Goal: Task Accomplishment & Management: Manage account settings

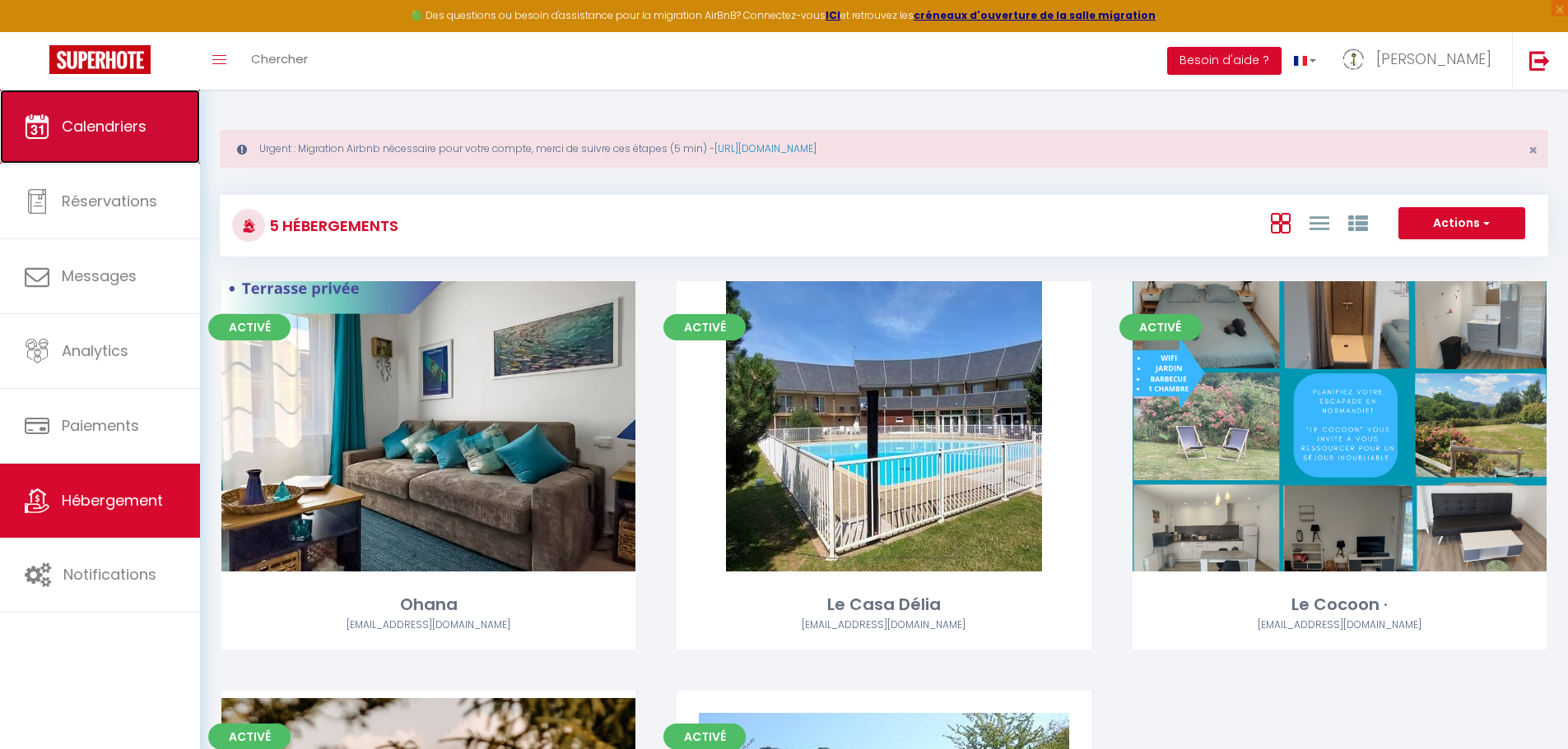
click at [113, 126] on span "Calendriers" at bounding box center [104, 126] width 85 height 20
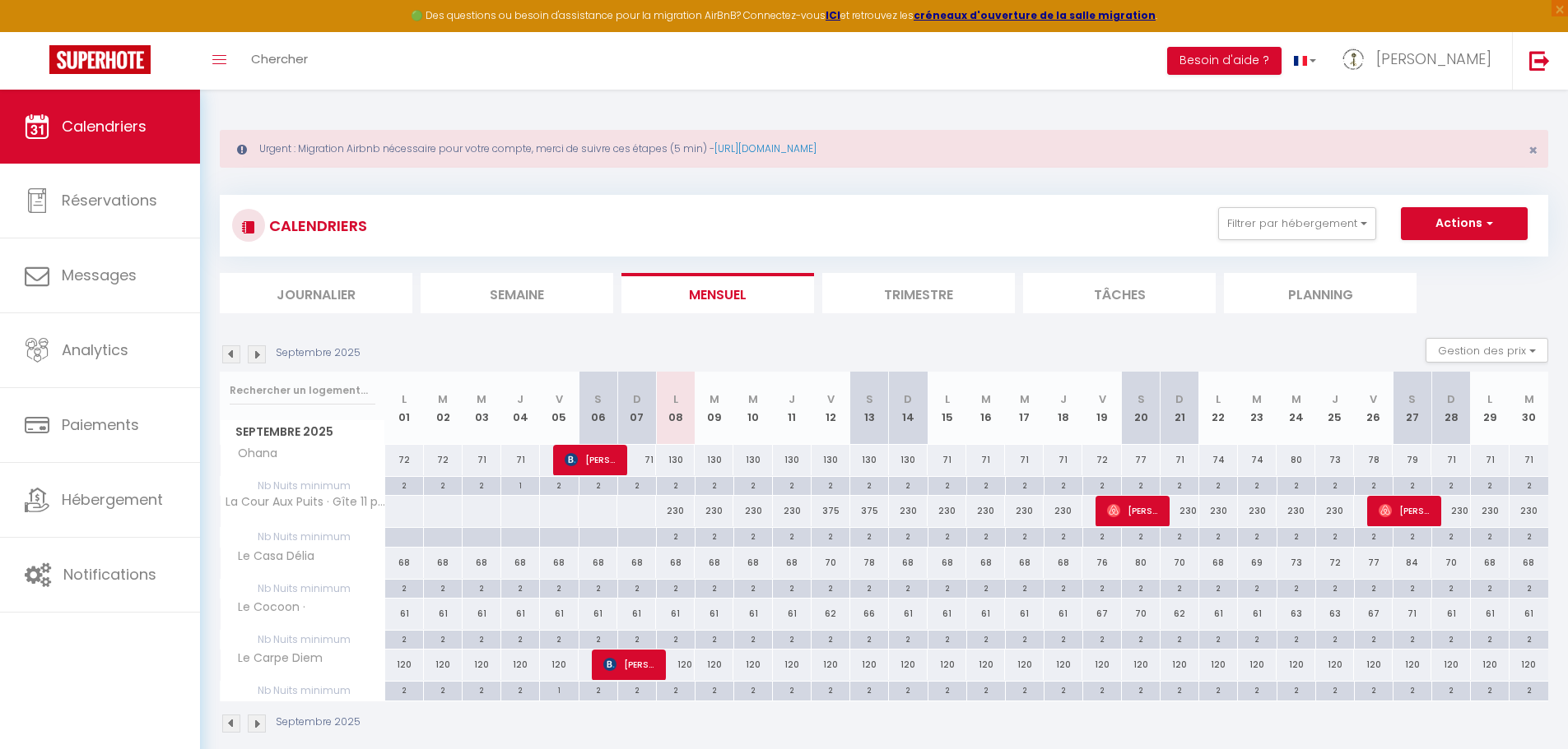
click at [410, 485] on div "2" at bounding box center [403, 485] width 38 height 16
type input "2"
type input "Lun 01 Septembre 2025"
type input "[DATE]"
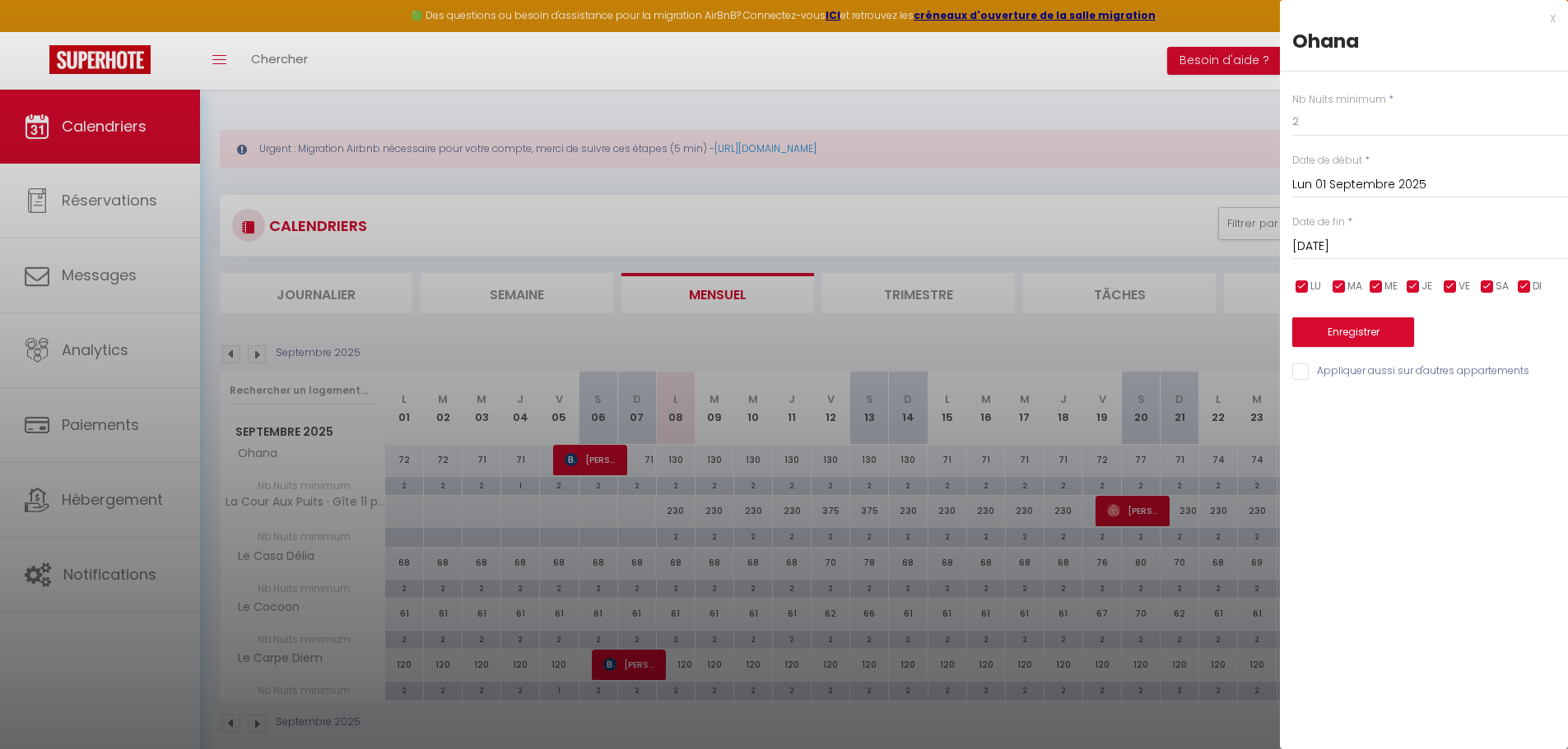
click at [1174, 105] on div at bounding box center [784, 374] width 1568 height 749
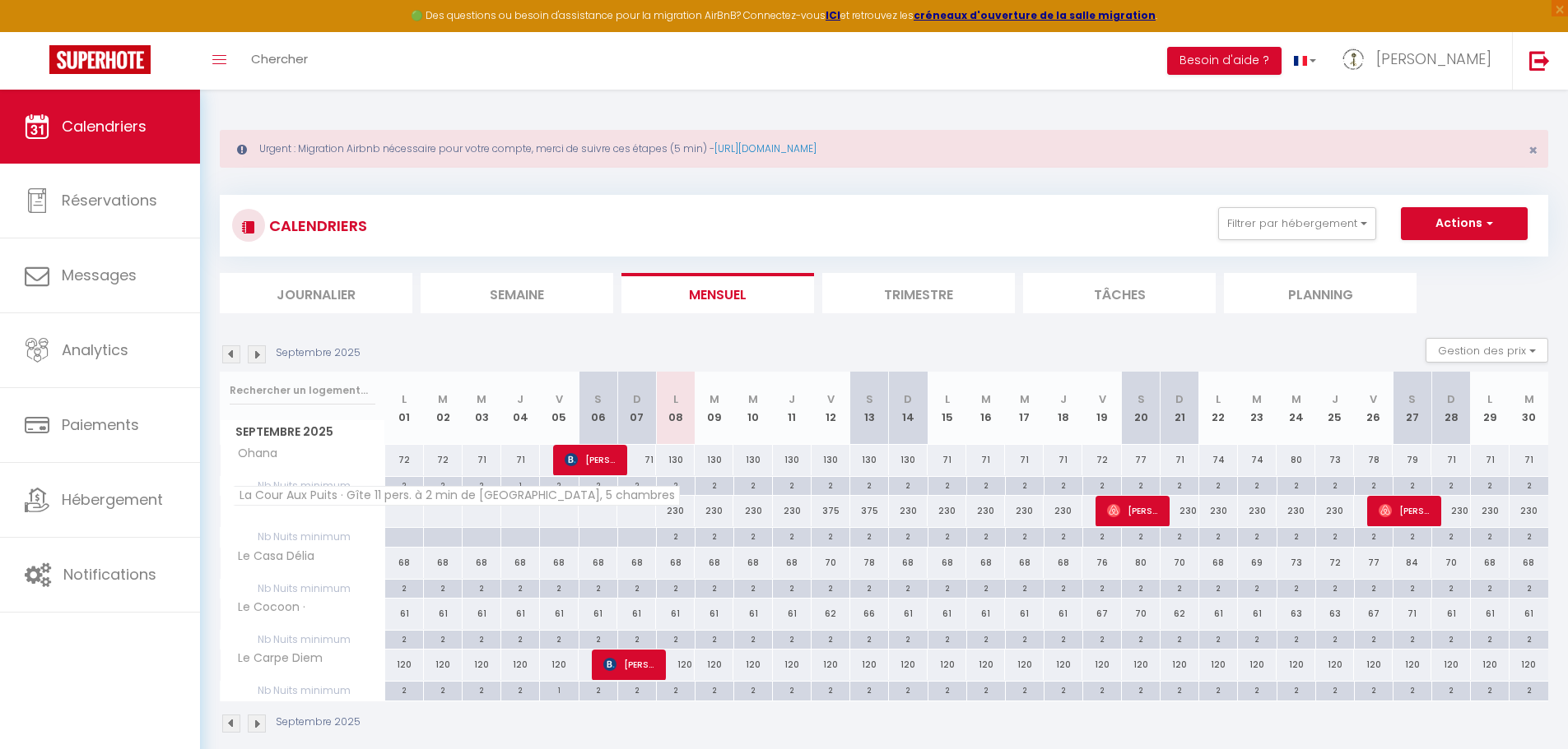
click at [325, 506] on span "La Cour Aux Puits · Gîte 11 pers. à 2 min de [GEOGRAPHIC_DATA], 5 chambres" at bounding box center [456, 496] width 447 height 19
click at [353, 498] on span "La Cour Aux Puits · Gîte 11 pers. à 2 min de [GEOGRAPHIC_DATA], 5 chambres" at bounding box center [456, 496] width 447 height 19
click at [718, 507] on div "230" at bounding box center [714, 511] width 39 height 30
type input "230"
type input "[DATE]"
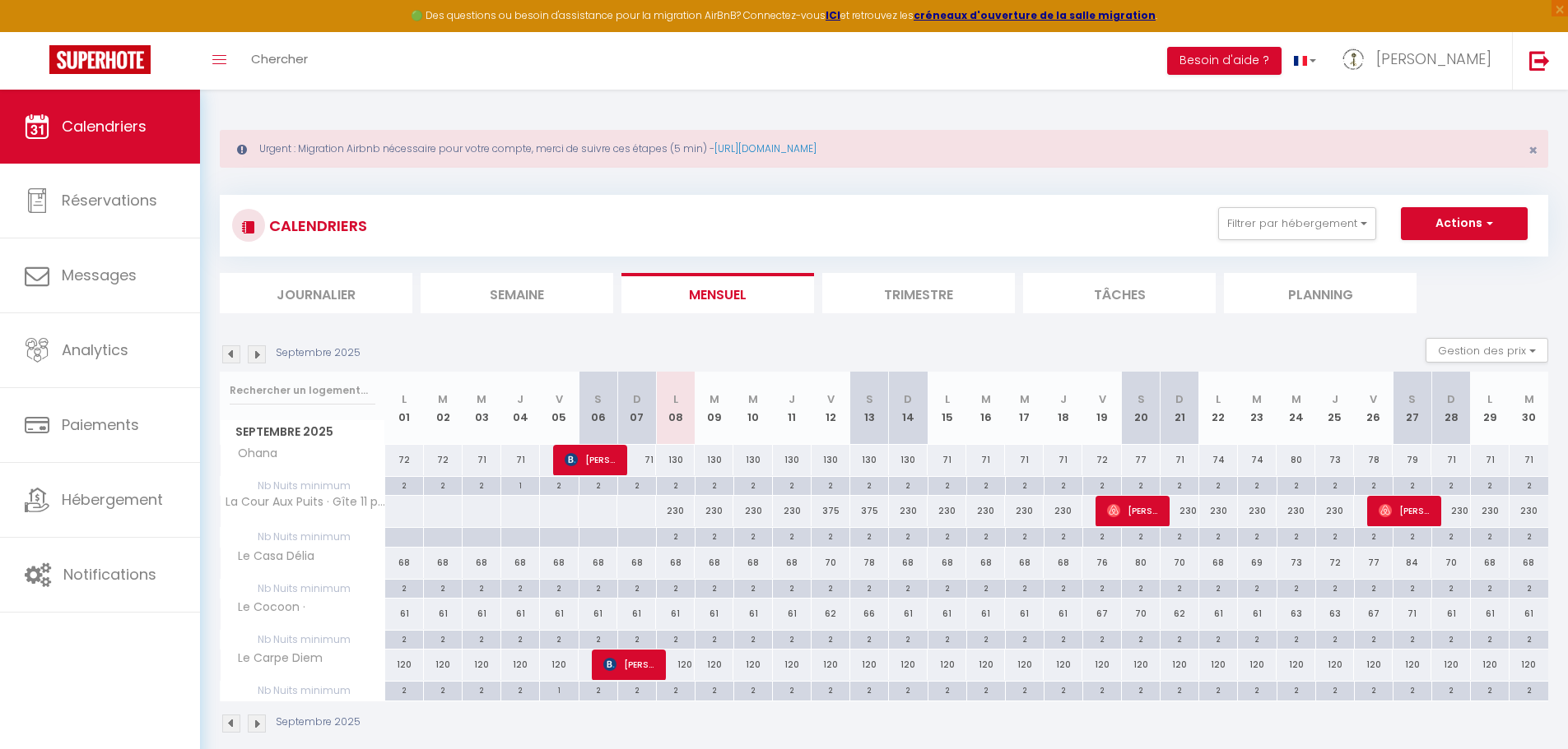
type input "Mer 10 Septembre 2025"
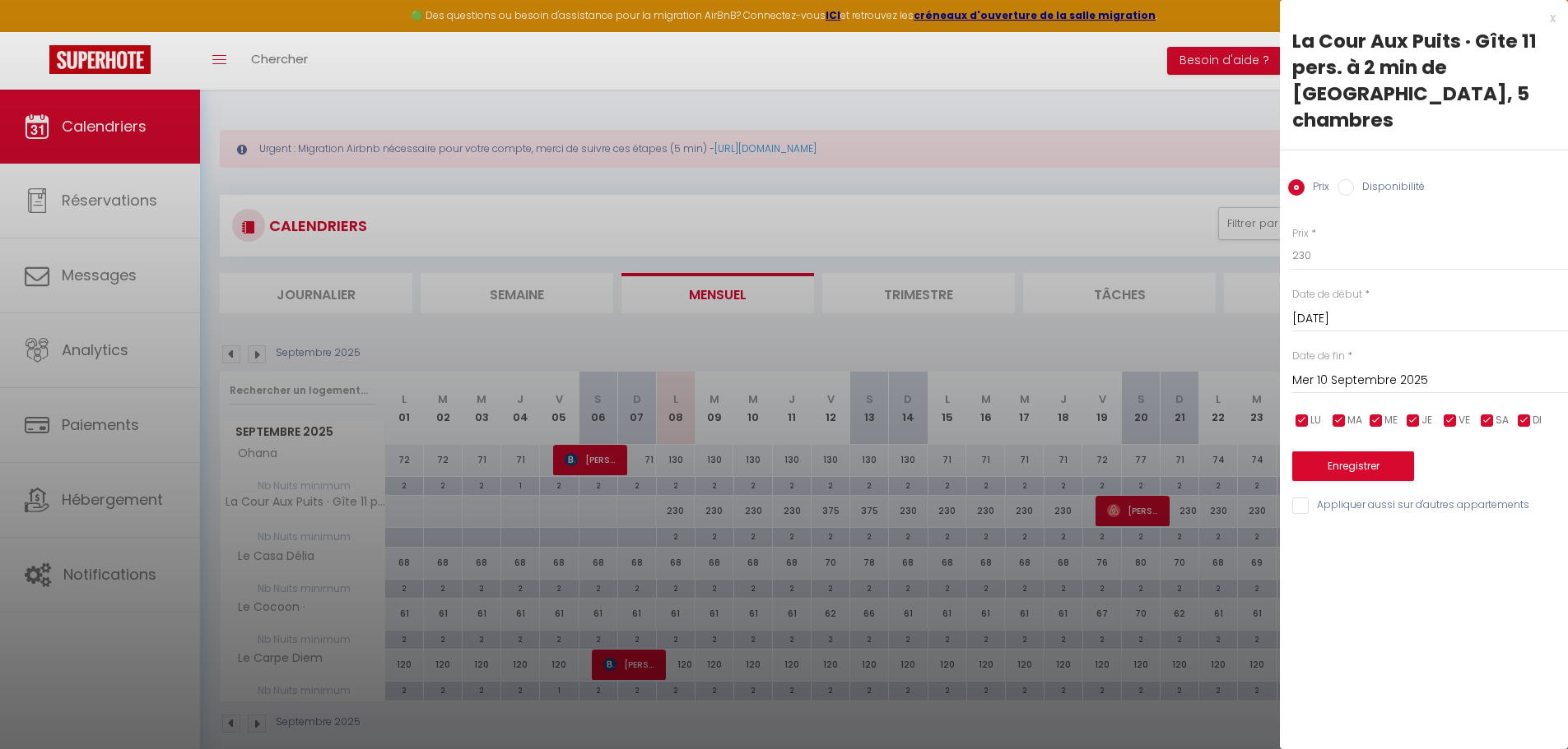
click at [1067, 187] on div at bounding box center [784, 374] width 1568 height 749
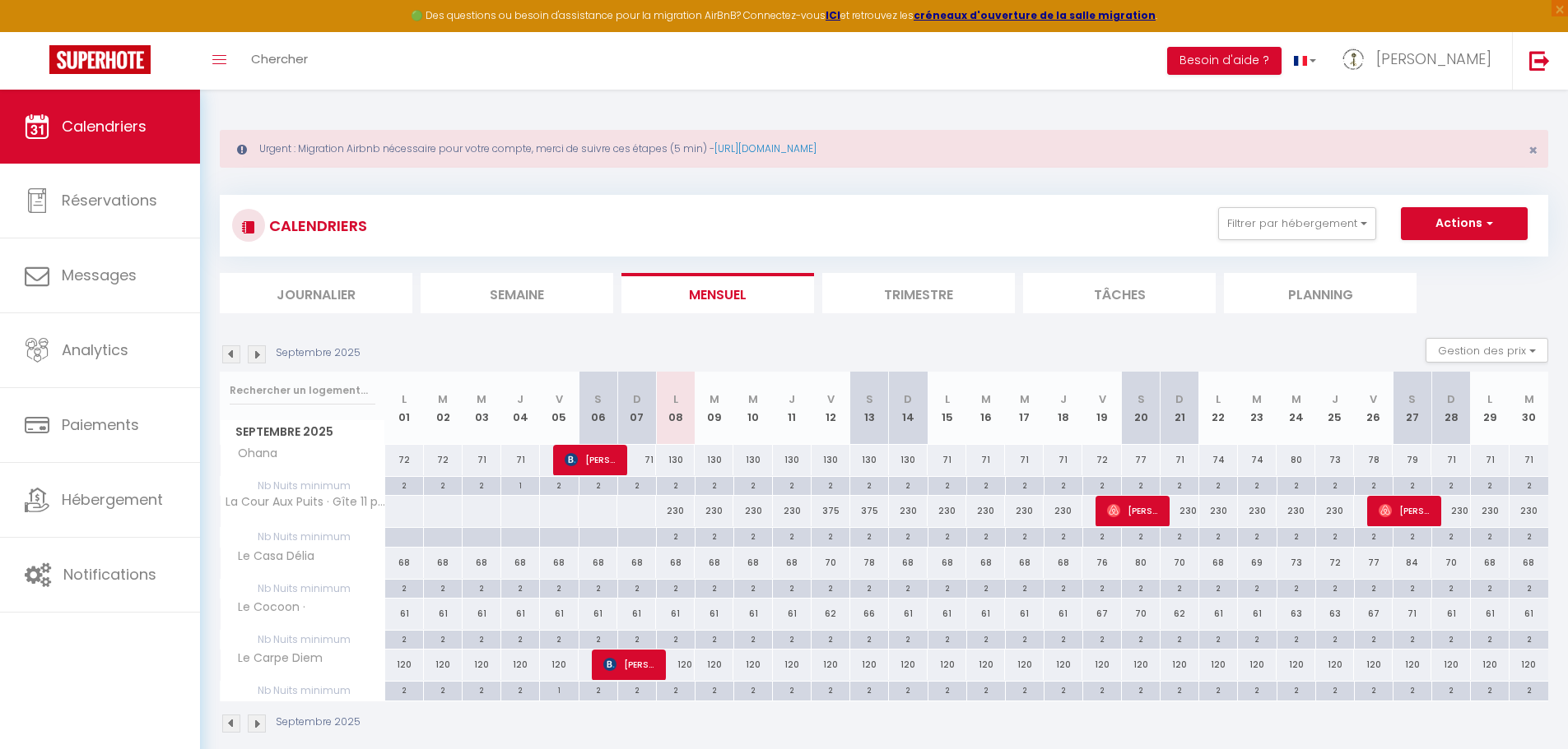
click at [1098, 534] on div "2" at bounding box center [1101, 535] width 38 height 16
type input "2"
type input "Ven 19 Septembre 2025"
type input "[DATE]"
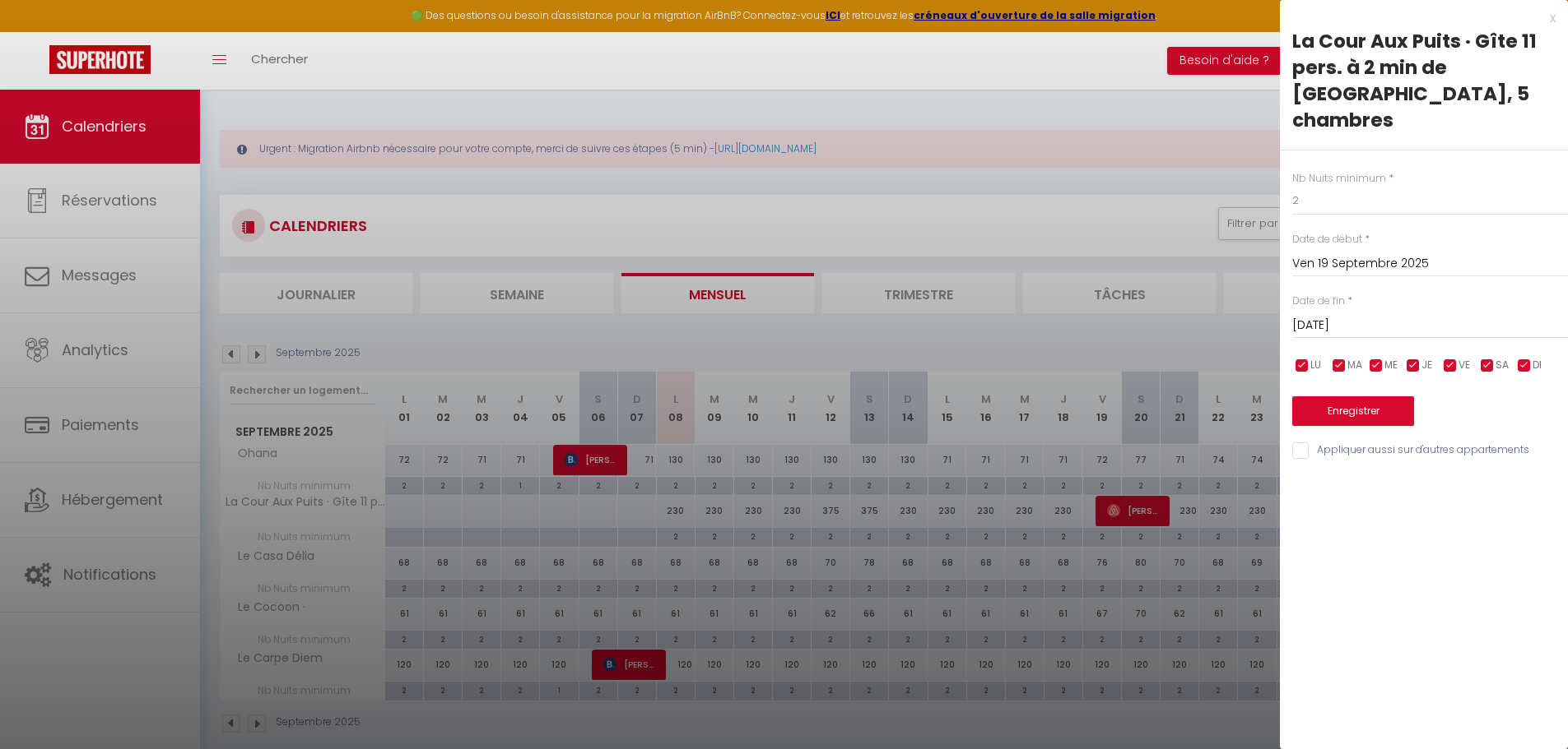
click at [787, 215] on div at bounding box center [784, 374] width 1568 height 749
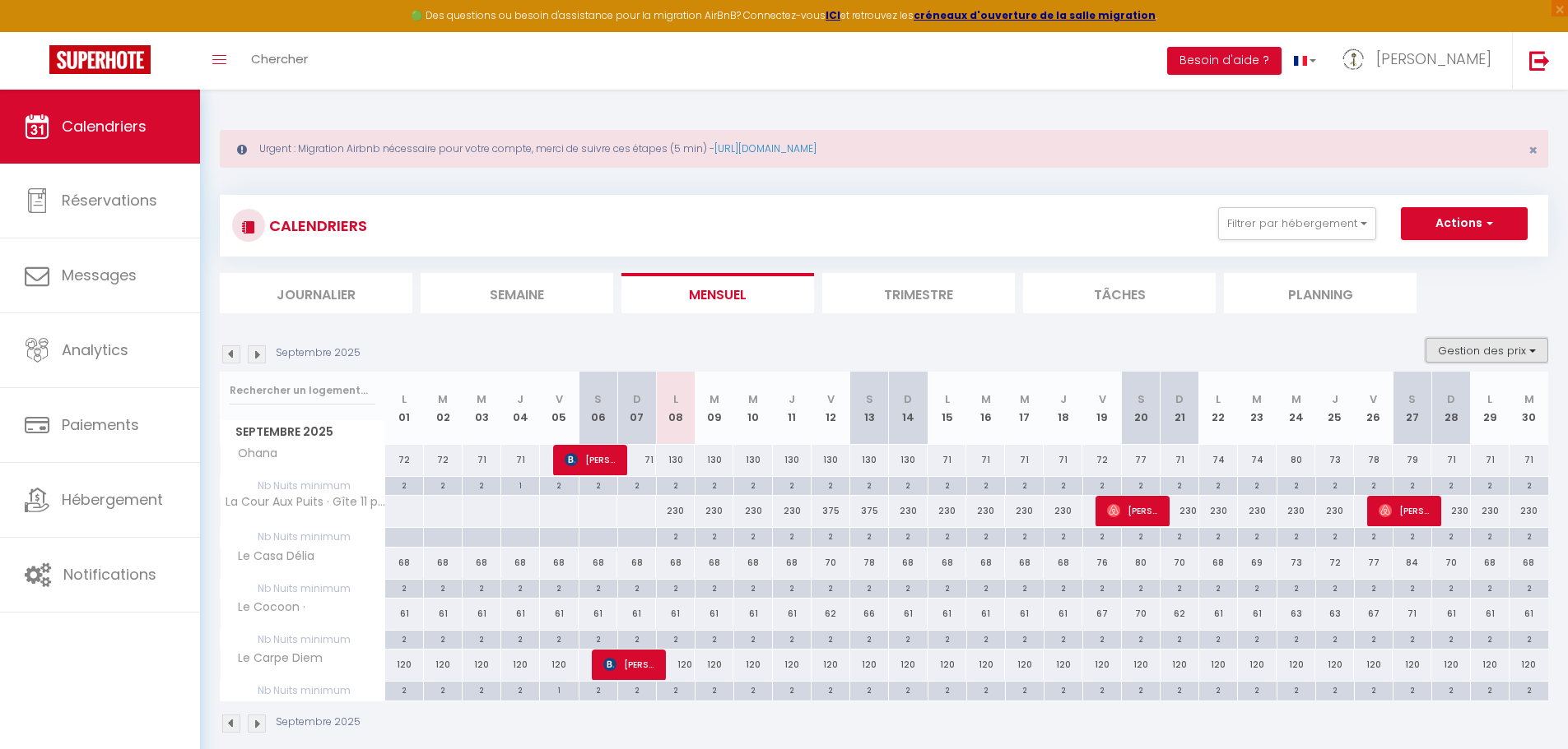
click at [1490, 346] on button "Gestion des prix" at bounding box center [1487, 350] width 123 height 24
click at [1408, 401] on input "Nb Nuits minimum" at bounding box center [1473, 401] width 148 height 17
checkbox input "false"
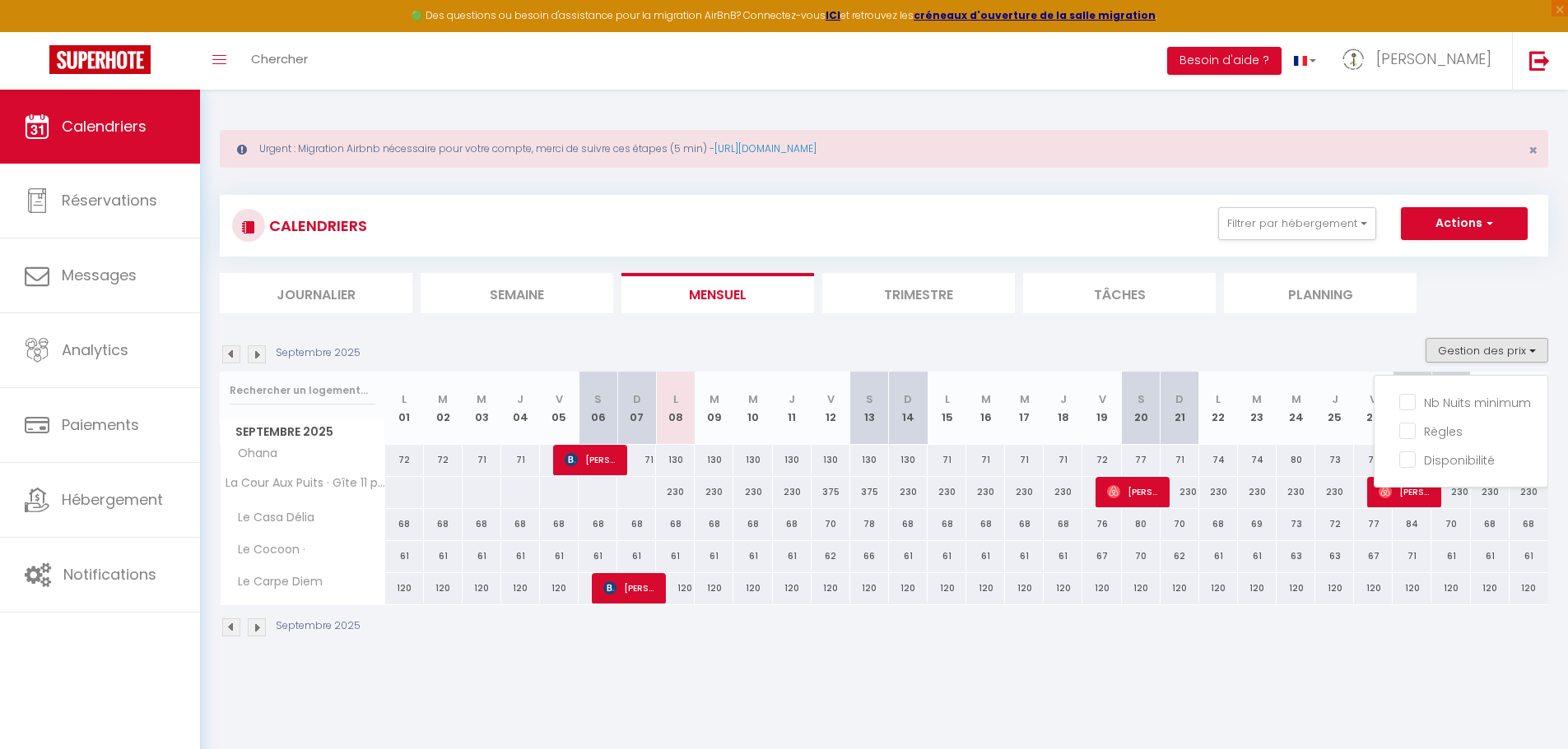
click at [920, 693] on body "🟢 Des questions ou besoin d'assistance pour la migration AirBnB? Connectez-vous…" at bounding box center [784, 465] width 1568 height 749
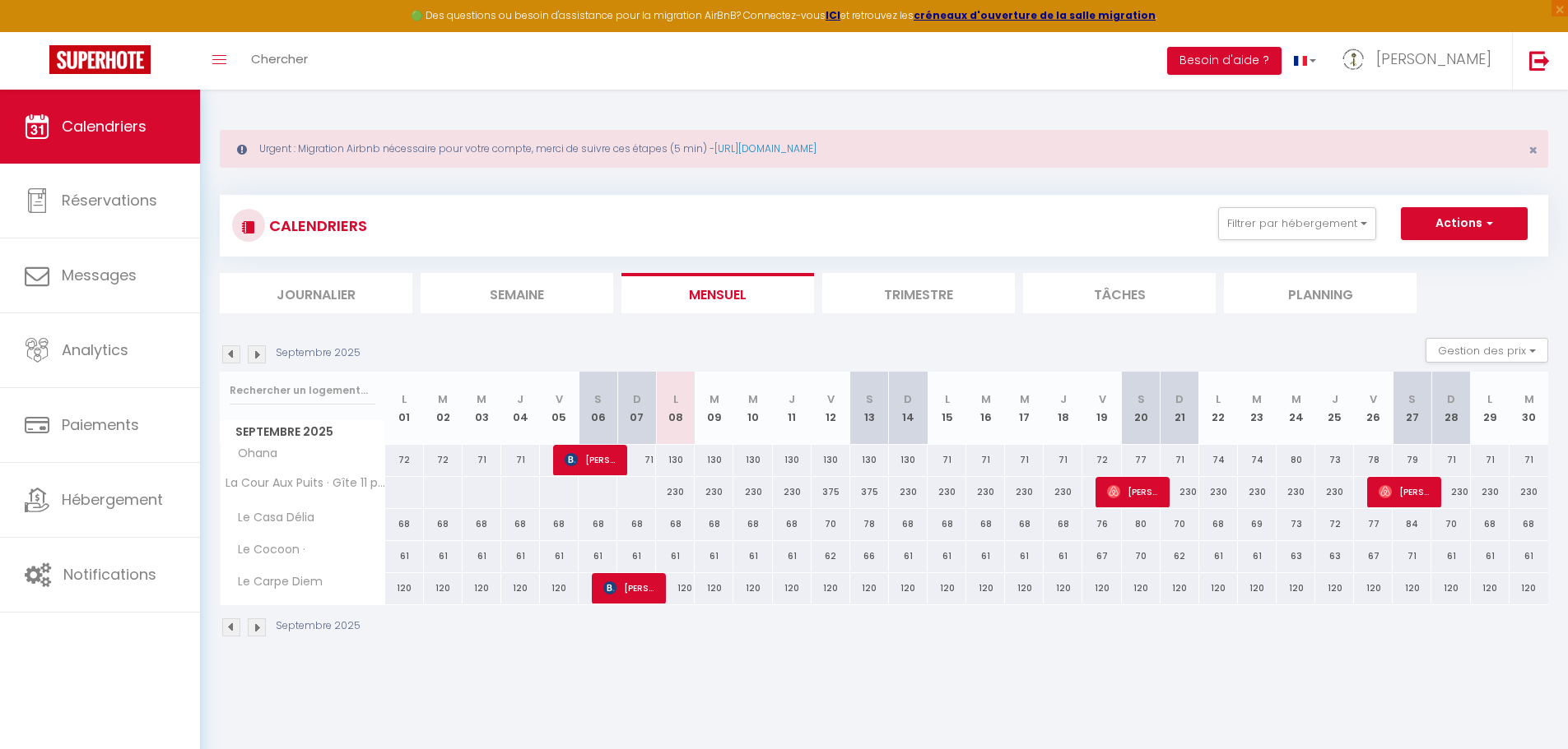
click at [259, 351] on img at bounding box center [256, 353] width 18 height 18
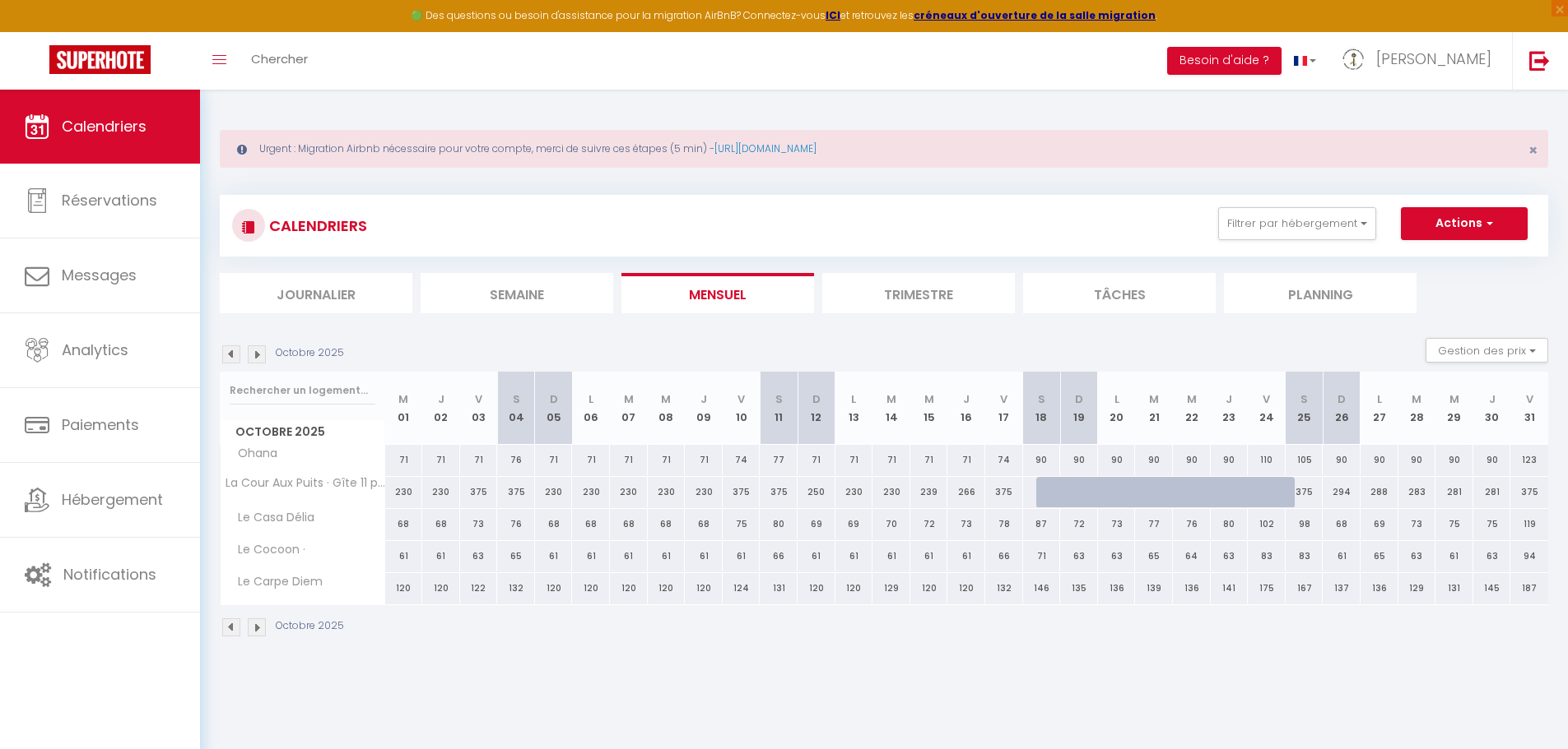
click at [253, 352] on img at bounding box center [256, 353] width 18 height 18
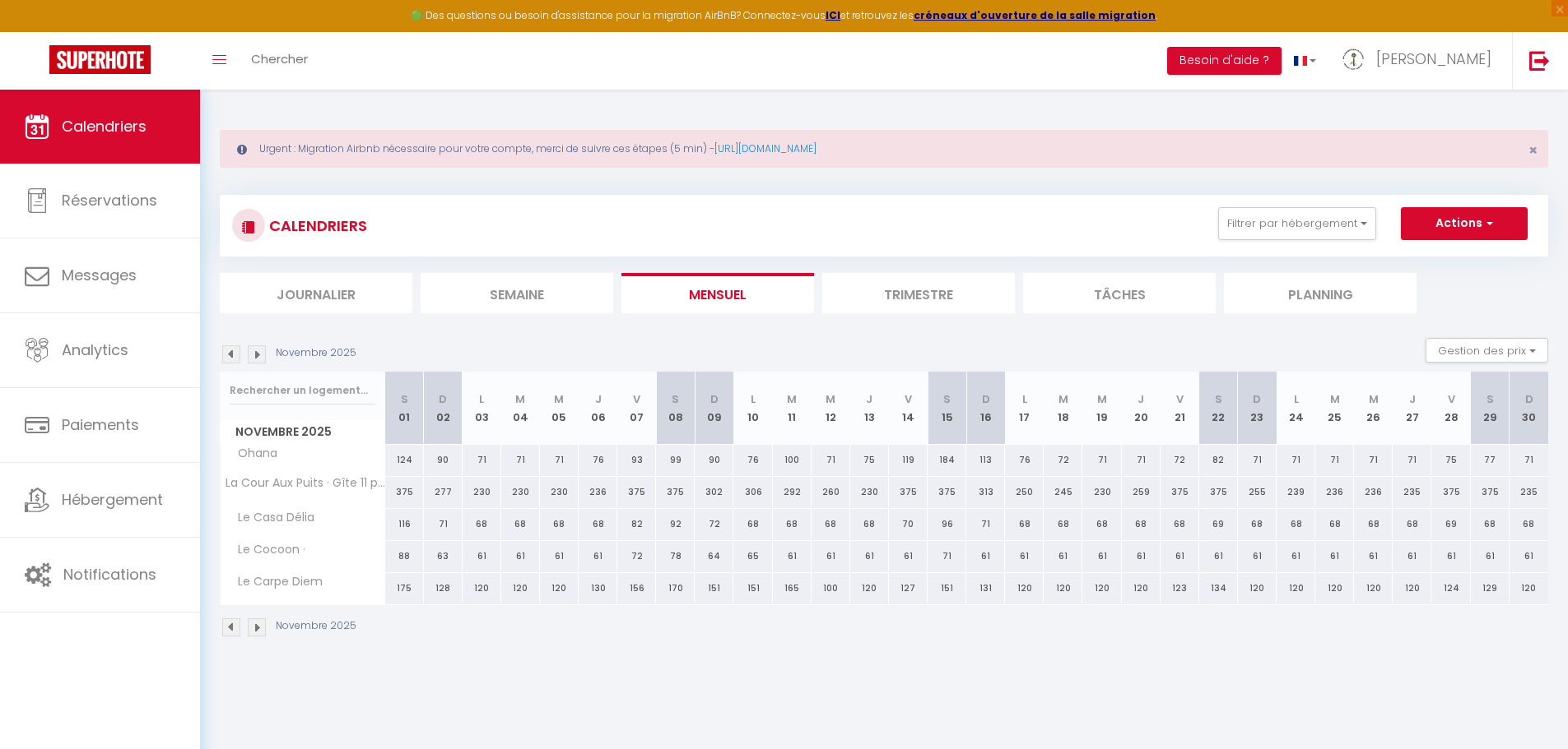
click at [861, 72] on div "Toggle menubar Chercher BUTTON Besoin d'aide ? [PERSON_NAME] Paramètres Équipe" at bounding box center [837, 61] width 1436 height 57
